Goal: Navigation & Orientation: Find specific page/section

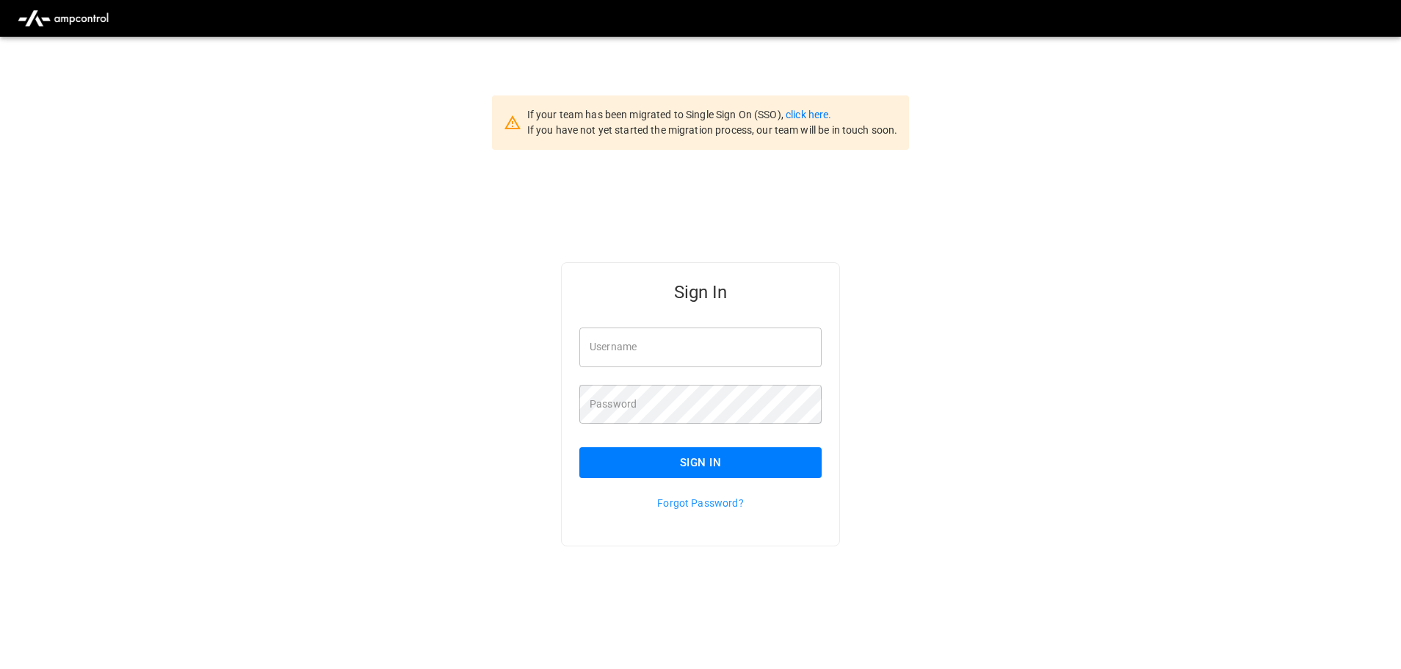
type input "**********"
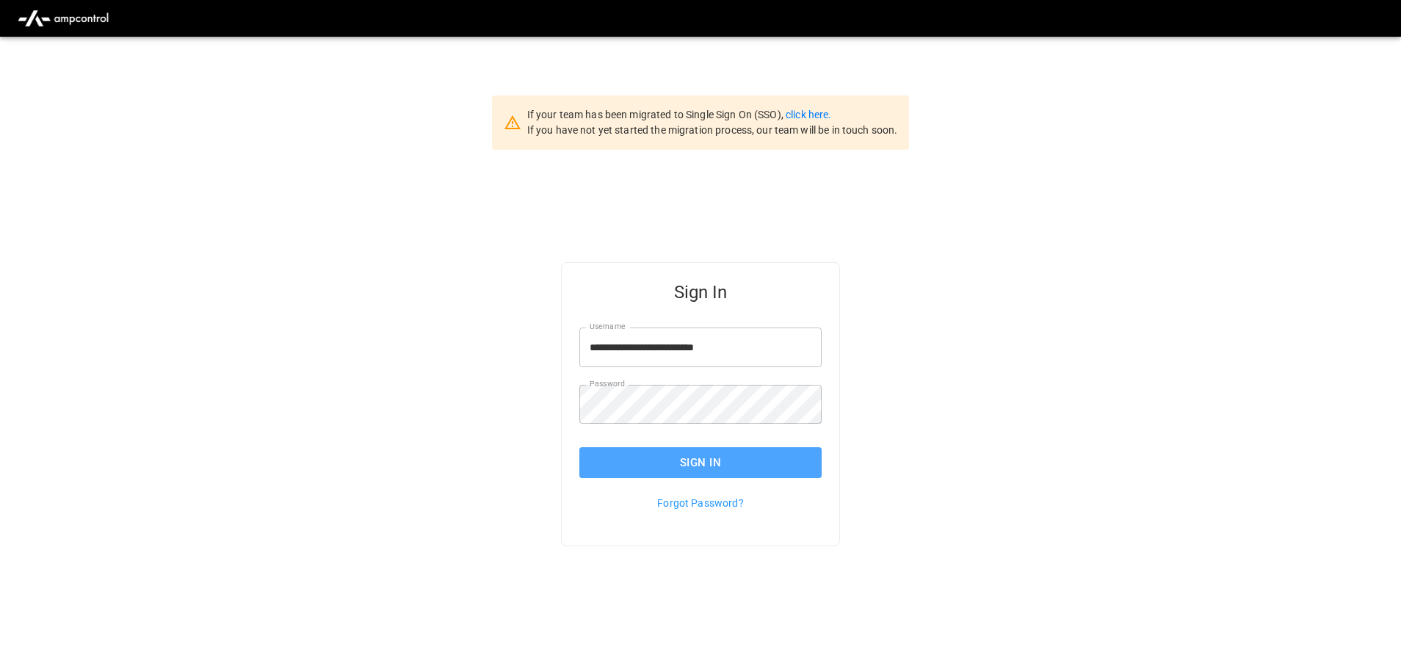
click at [723, 459] on button "Sign In" at bounding box center [701, 462] width 242 height 31
